Goal: Transaction & Acquisition: Book appointment/travel/reservation

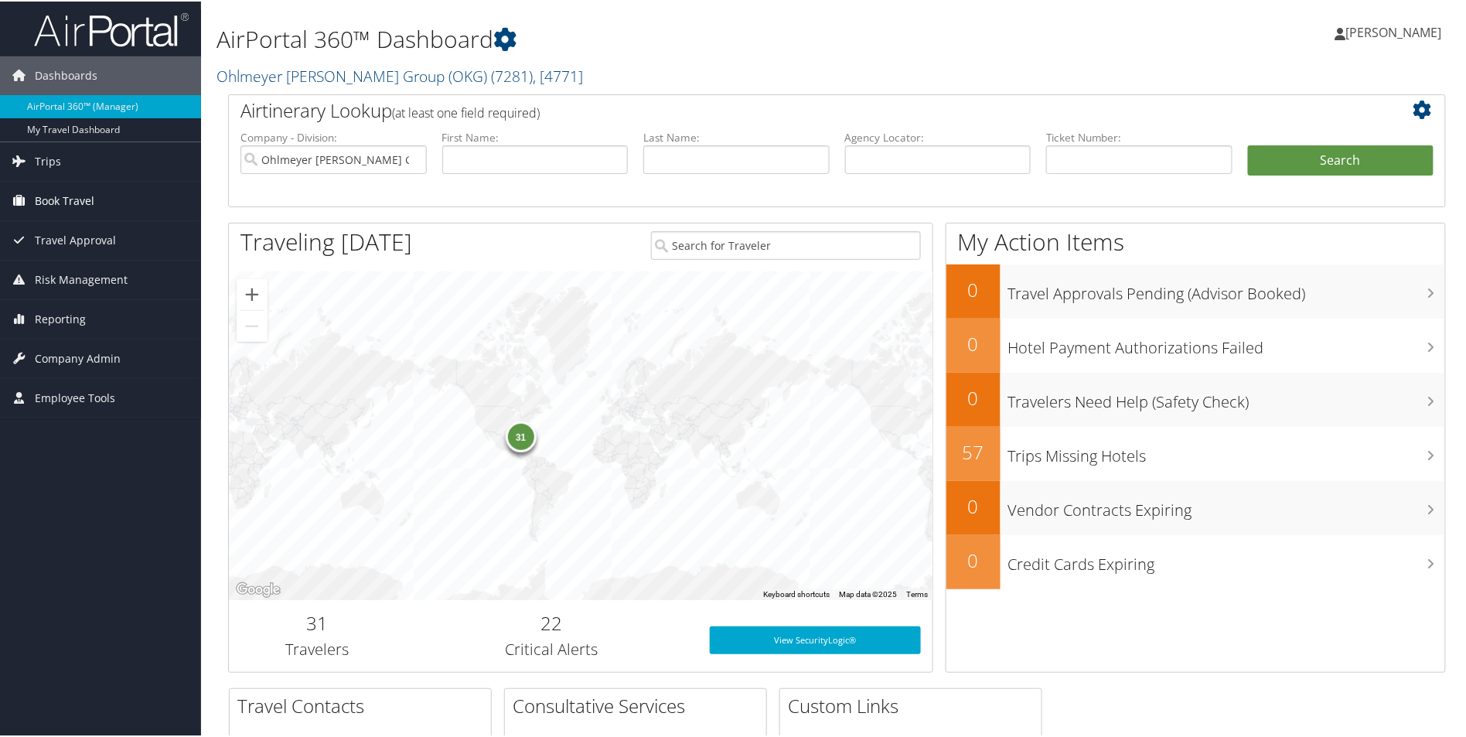
click at [91, 201] on span "Book Travel" at bounding box center [65, 199] width 60 height 39
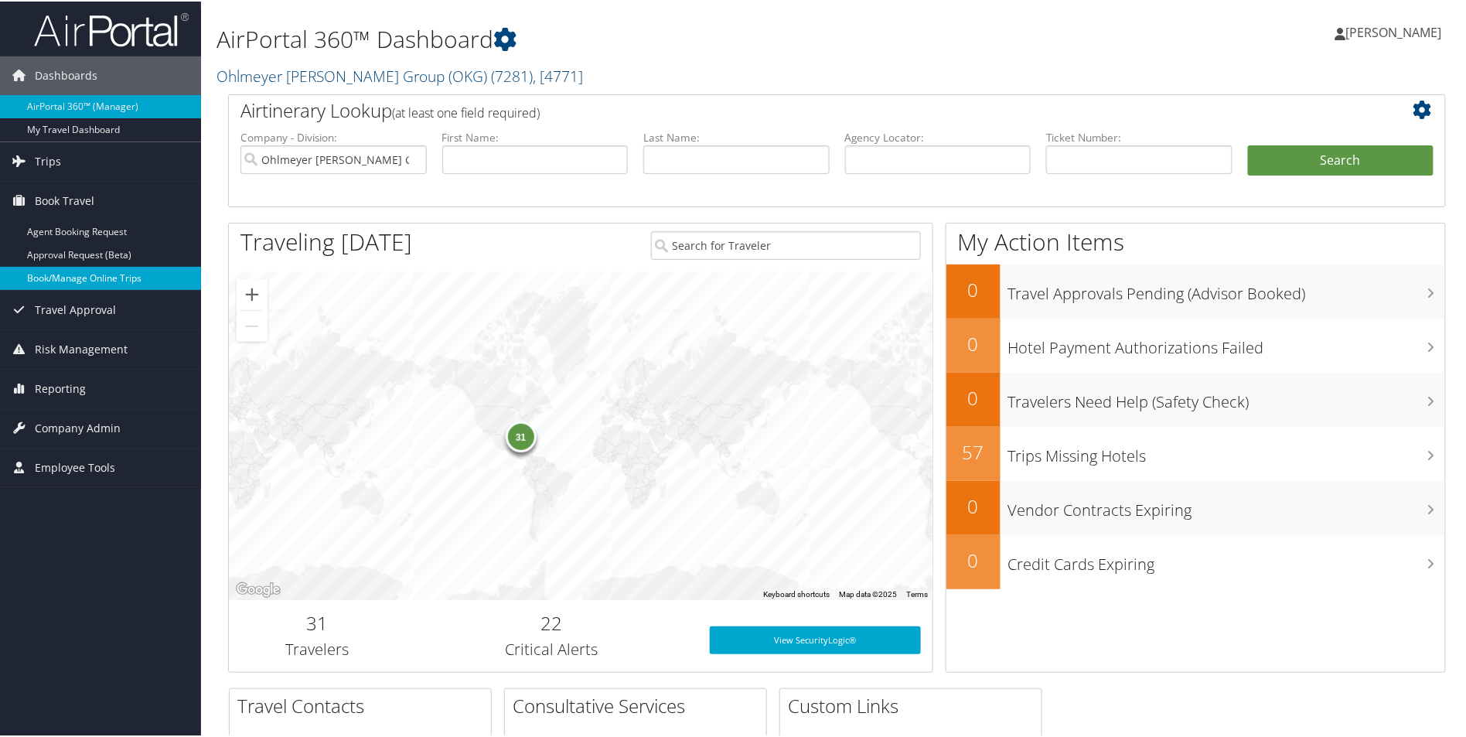
click at [87, 270] on link "Book/Manage Online Trips" at bounding box center [100, 276] width 201 height 23
